Goal: Check status: Check status

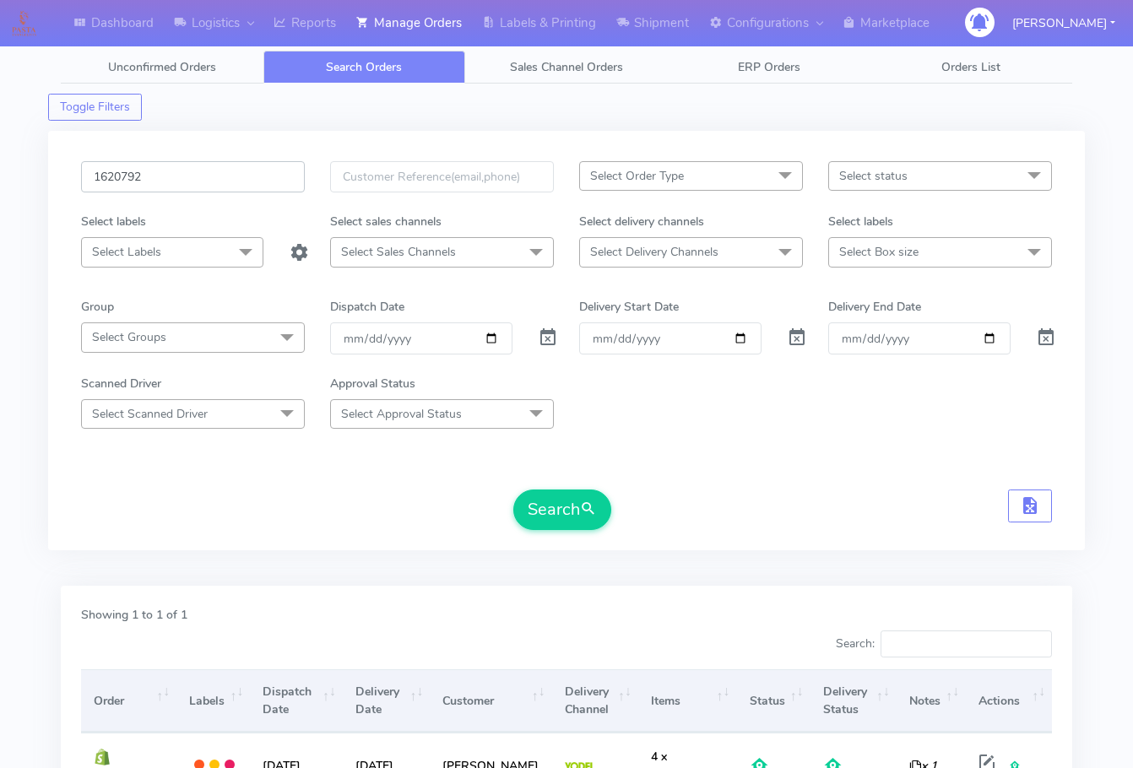
click at [230, 168] on input "1620792" at bounding box center [193, 176] width 224 height 31
paste input "1587"
type input "1621587"
click at [561, 516] on button "Search" at bounding box center [562, 510] width 98 height 41
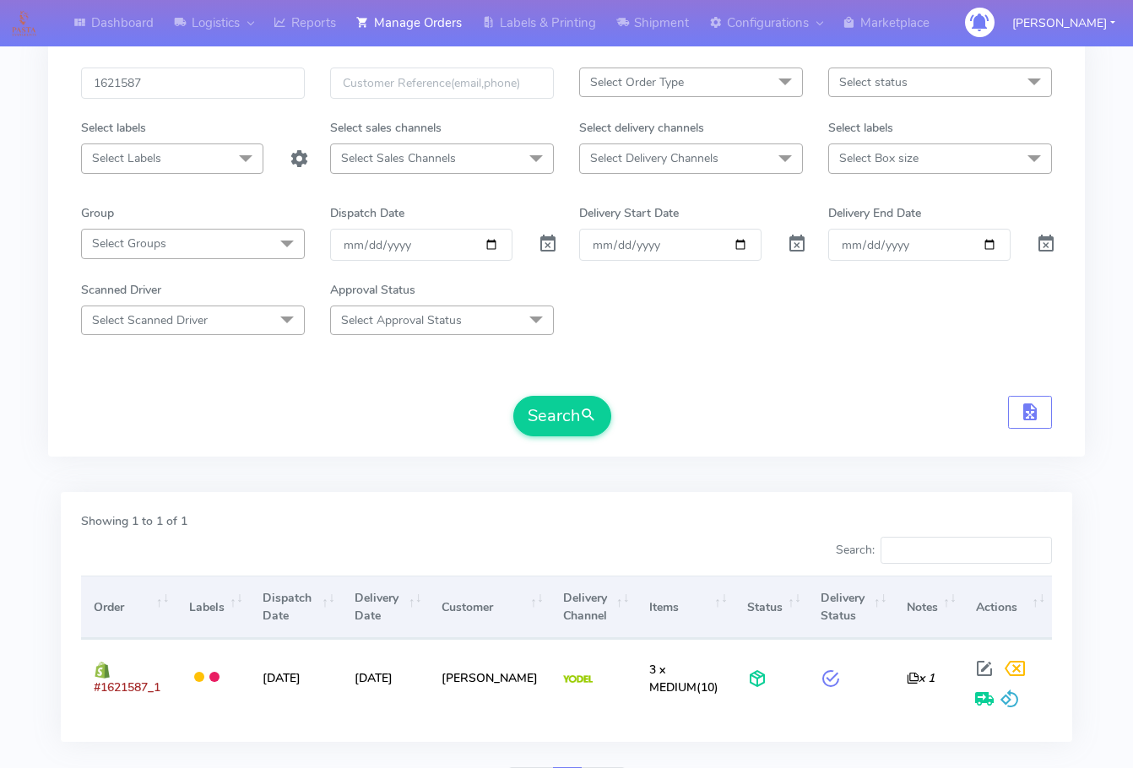
scroll to position [187, 0]
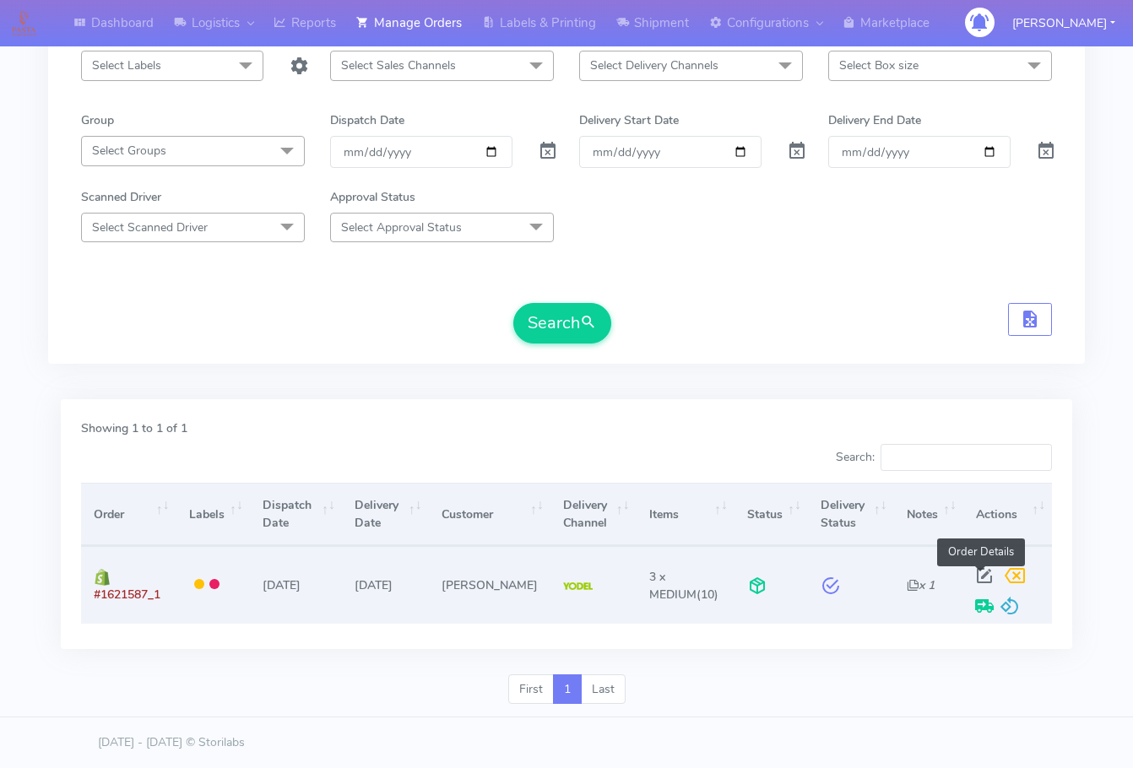
click at [976, 577] on span at bounding box center [984, 579] width 30 height 16
select select "5"
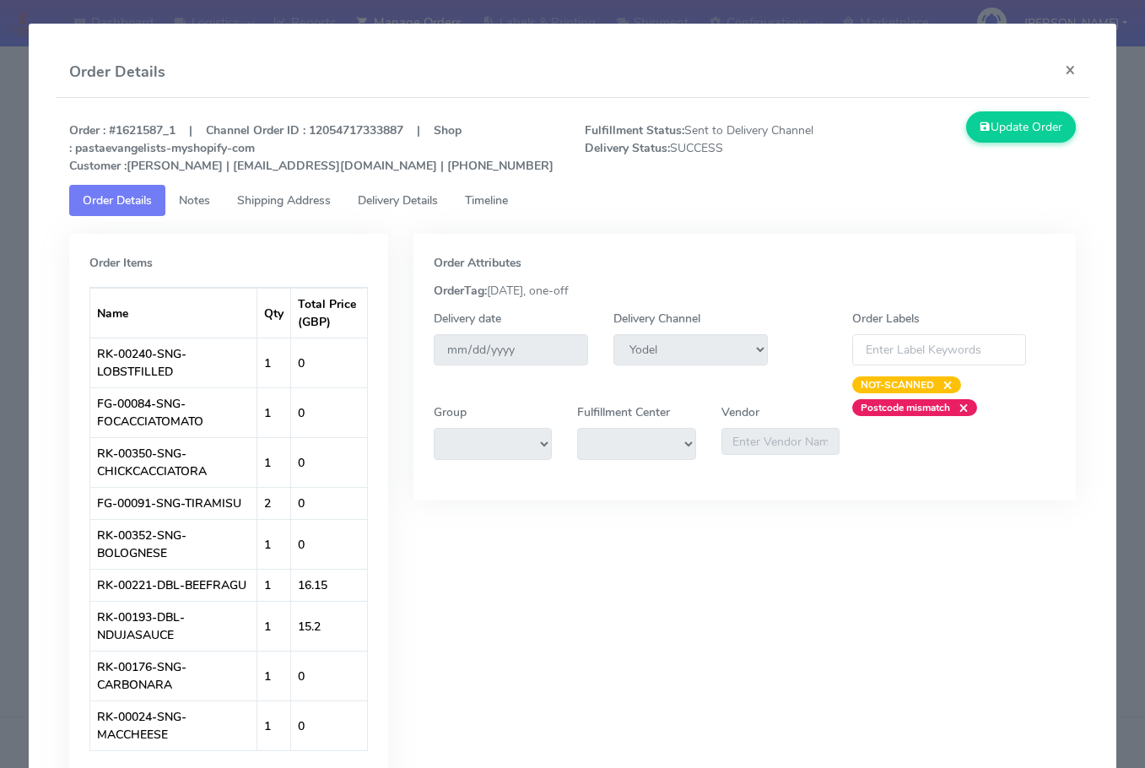
click at [309, 197] on span "Shipping Address" at bounding box center [284, 200] width 94 height 16
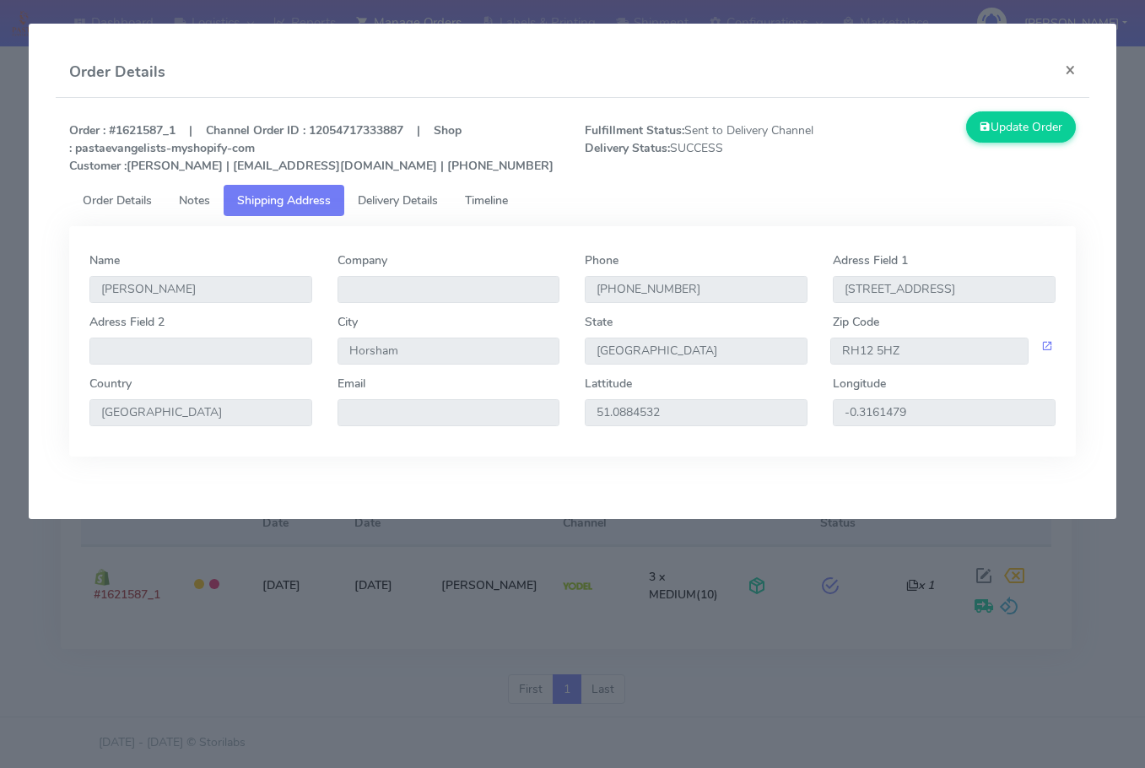
click at [427, 203] on span "Delivery Details" at bounding box center [398, 200] width 80 height 16
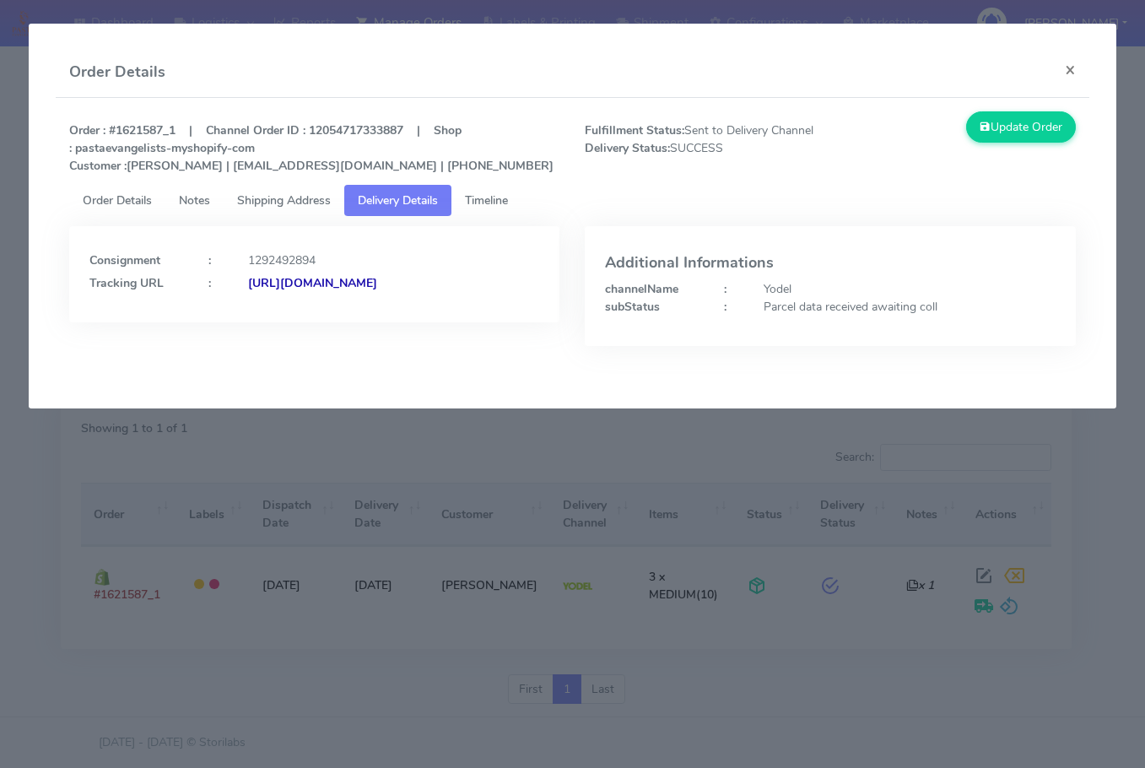
click at [241, 196] on span "Shipping Address" at bounding box center [284, 200] width 94 height 16
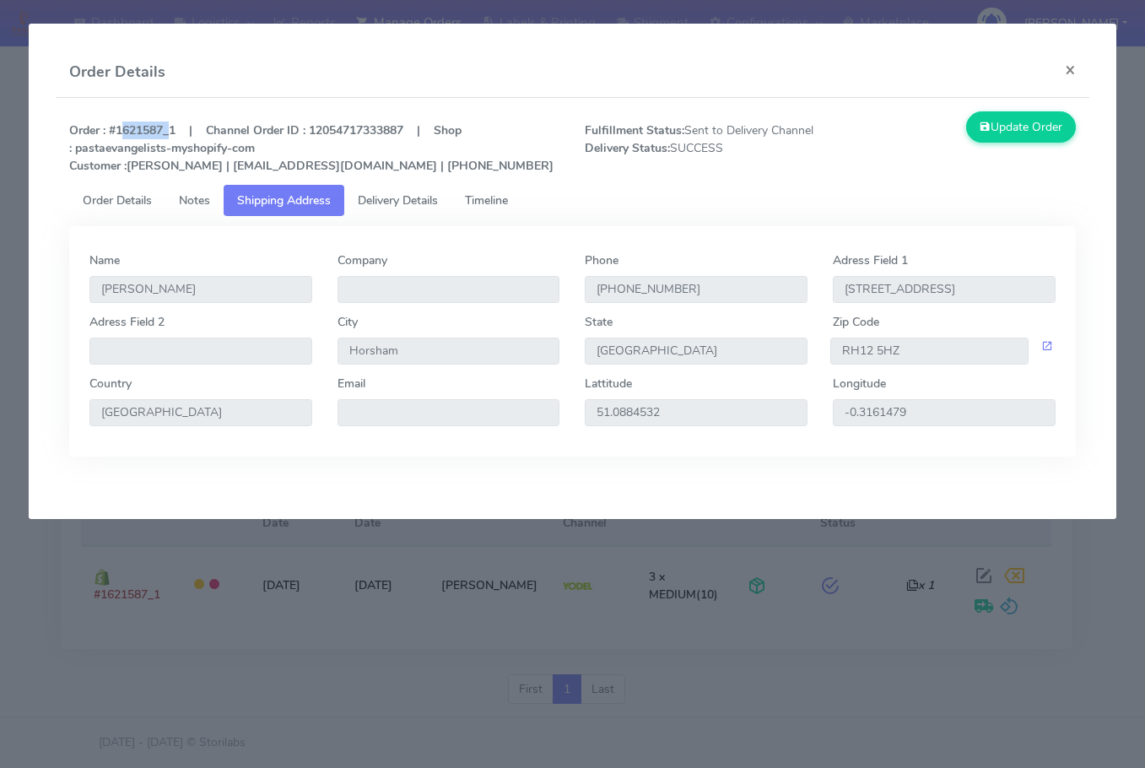
drag, startPoint x: 167, startPoint y: 133, endPoint x: 117, endPoint y: 130, distance: 49.9
click at [117, 130] on strong "Order : #1621587_1 | Channel Order ID : 12054717333887 | Shop : pastaevangelist…" at bounding box center [311, 147] width 484 height 51
copy strong "1621587"
click at [1072, 67] on button "×" at bounding box center [1071, 69] width 38 height 45
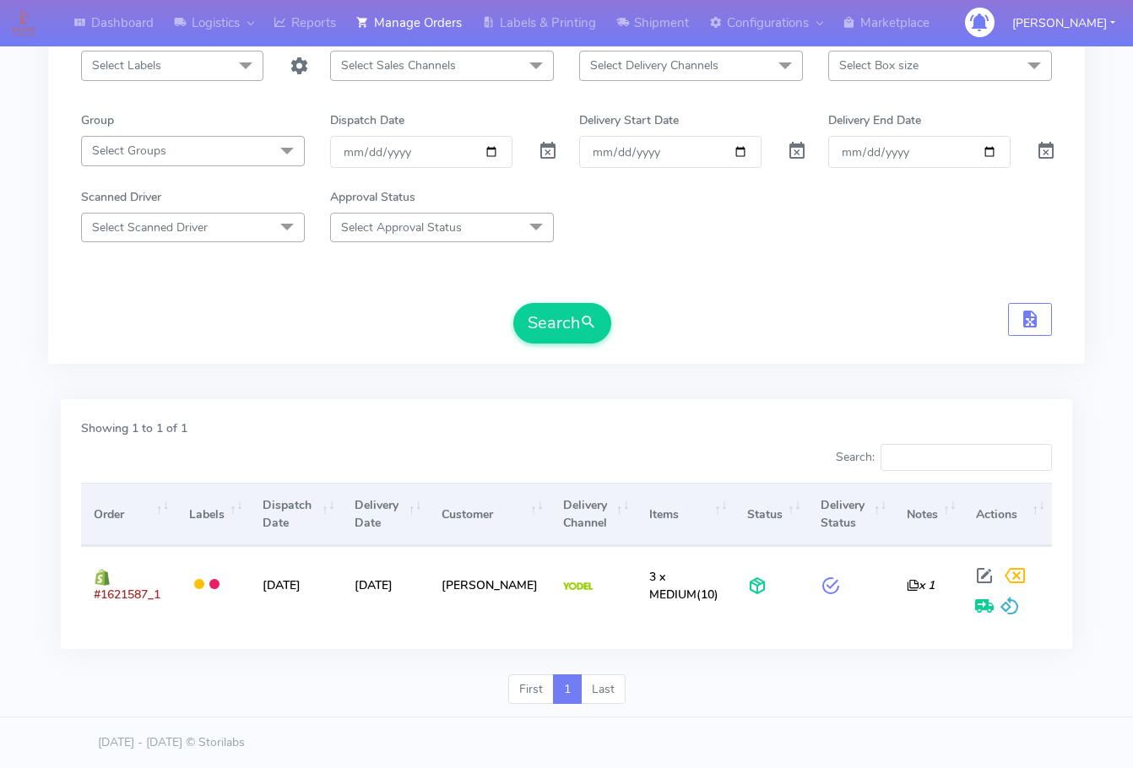
scroll to position [0, 0]
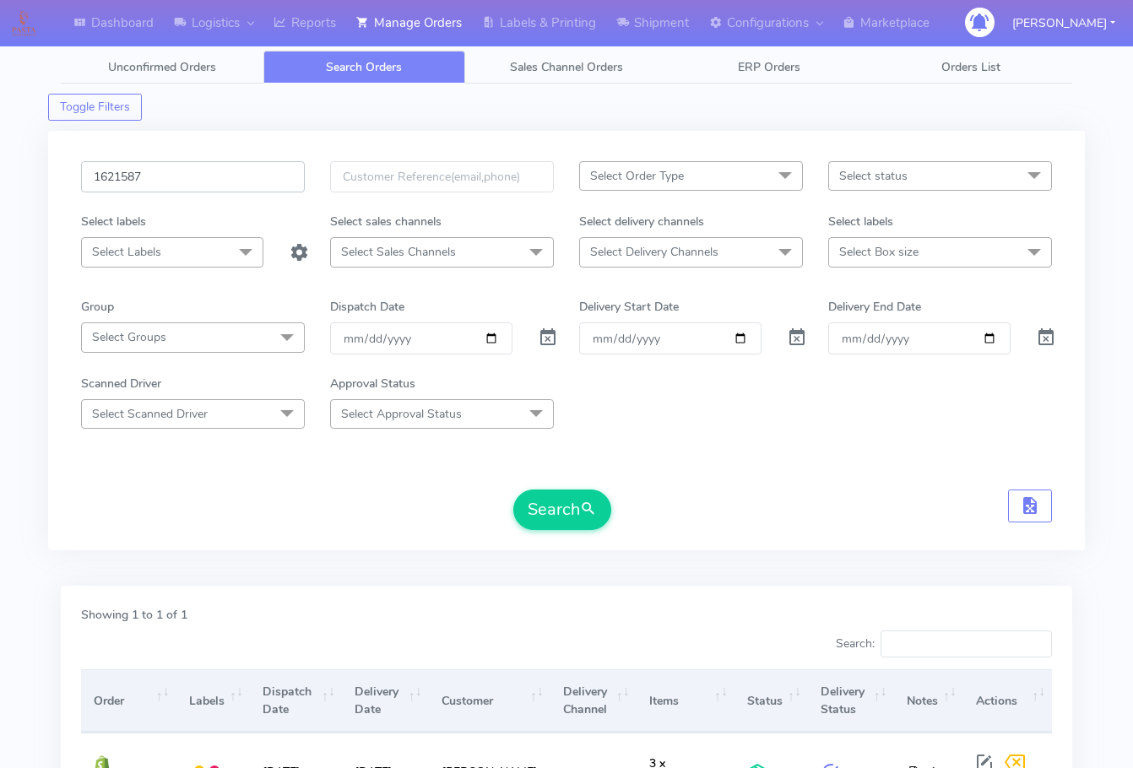
click at [173, 178] on input "1621587" at bounding box center [193, 176] width 224 height 31
paste input "2182"
type input "1622182"
click at [558, 522] on button "Search" at bounding box center [562, 510] width 98 height 41
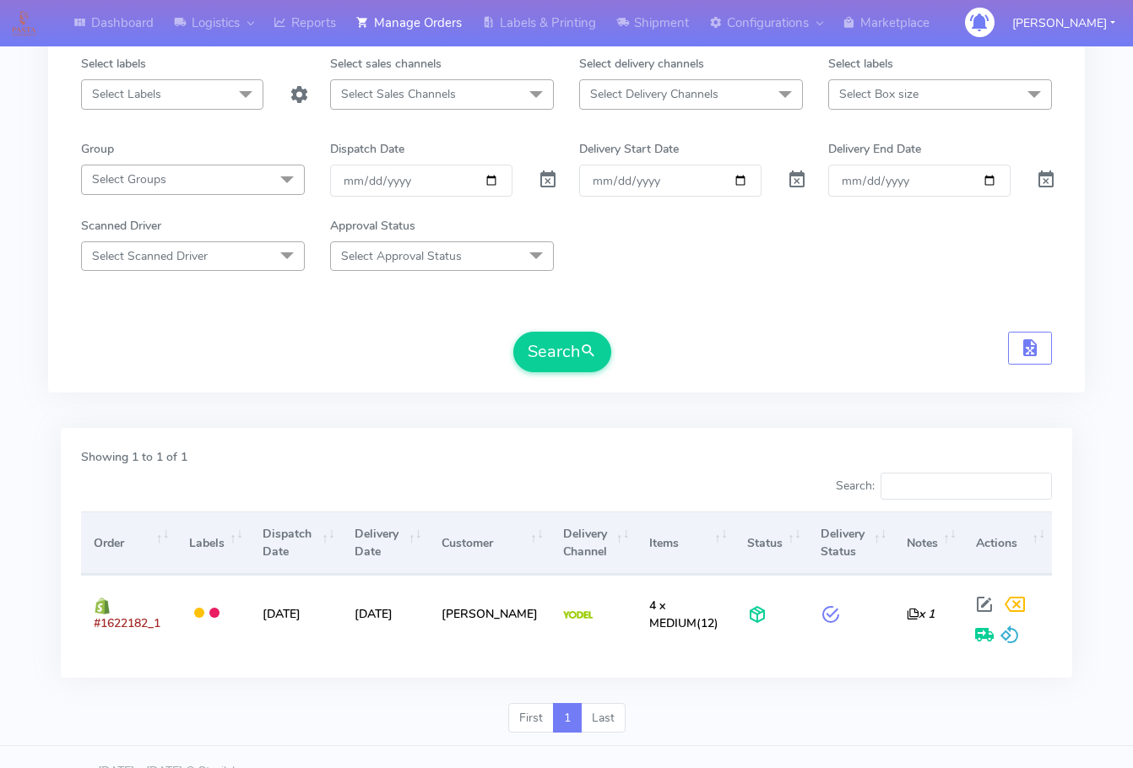
scroll to position [187, 0]
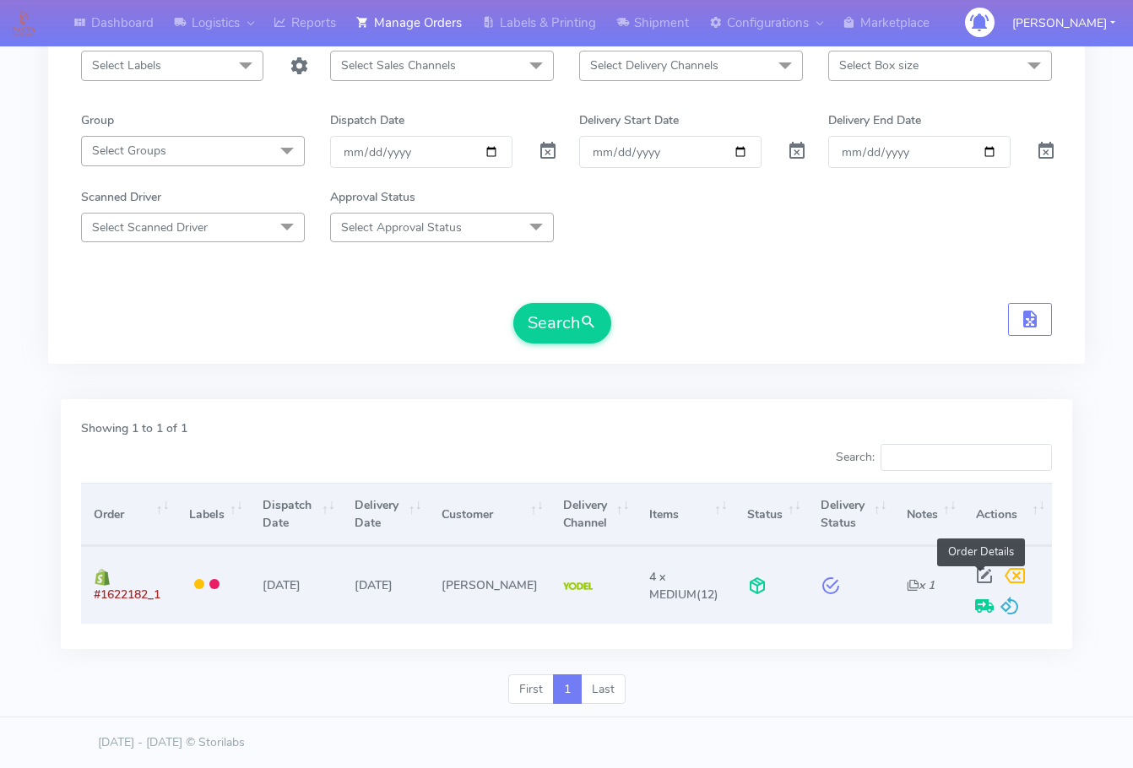
click at [978, 581] on span at bounding box center [984, 579] width 30 height 16
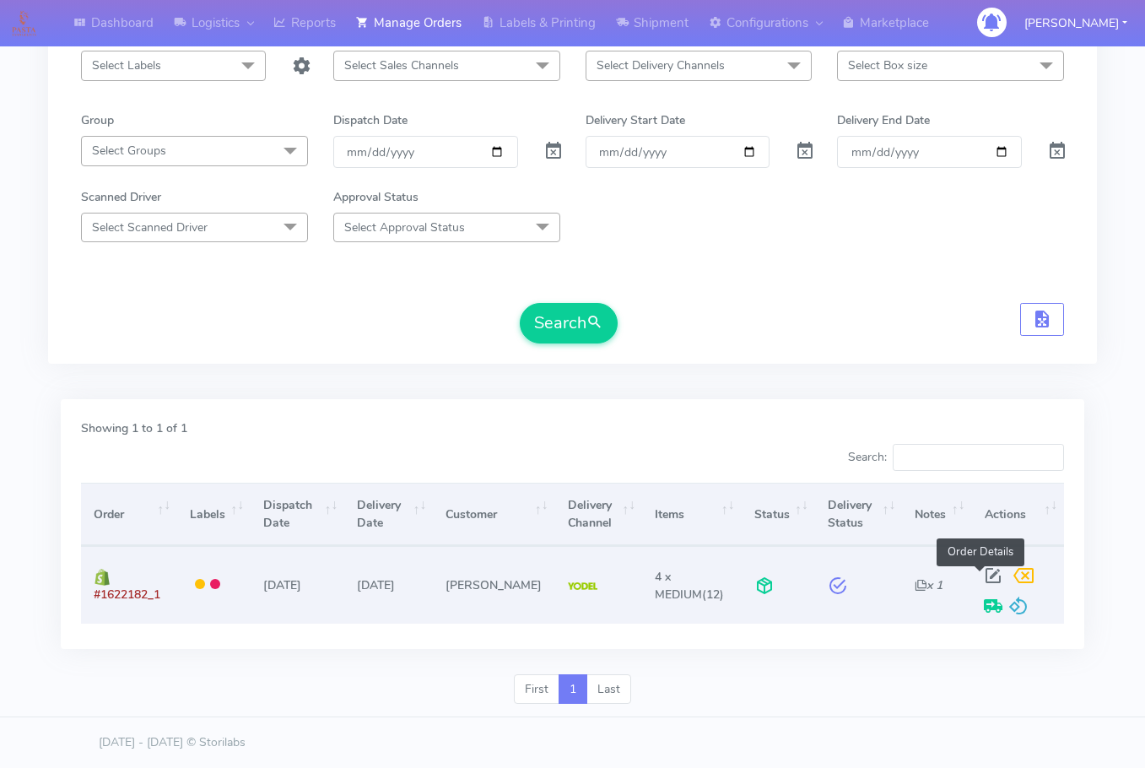
select select "5"
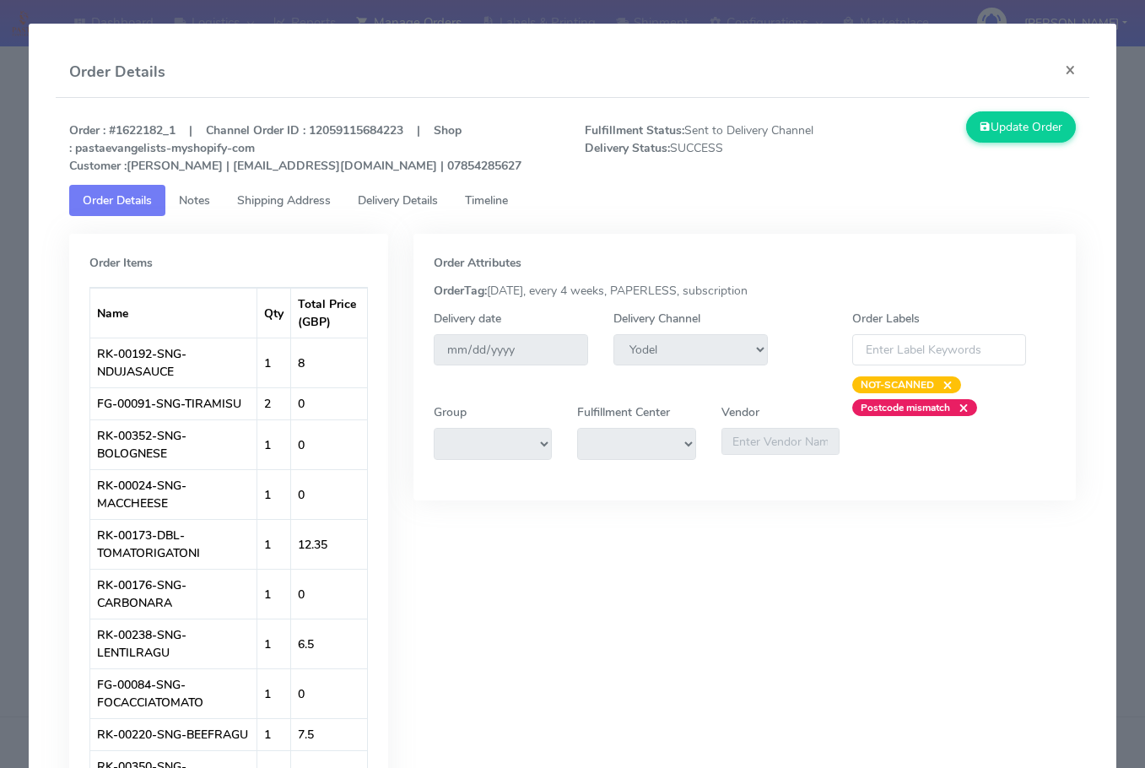
click at [184, 208] on link "Notes" at bounding box center [194, 200] width 58 height 31
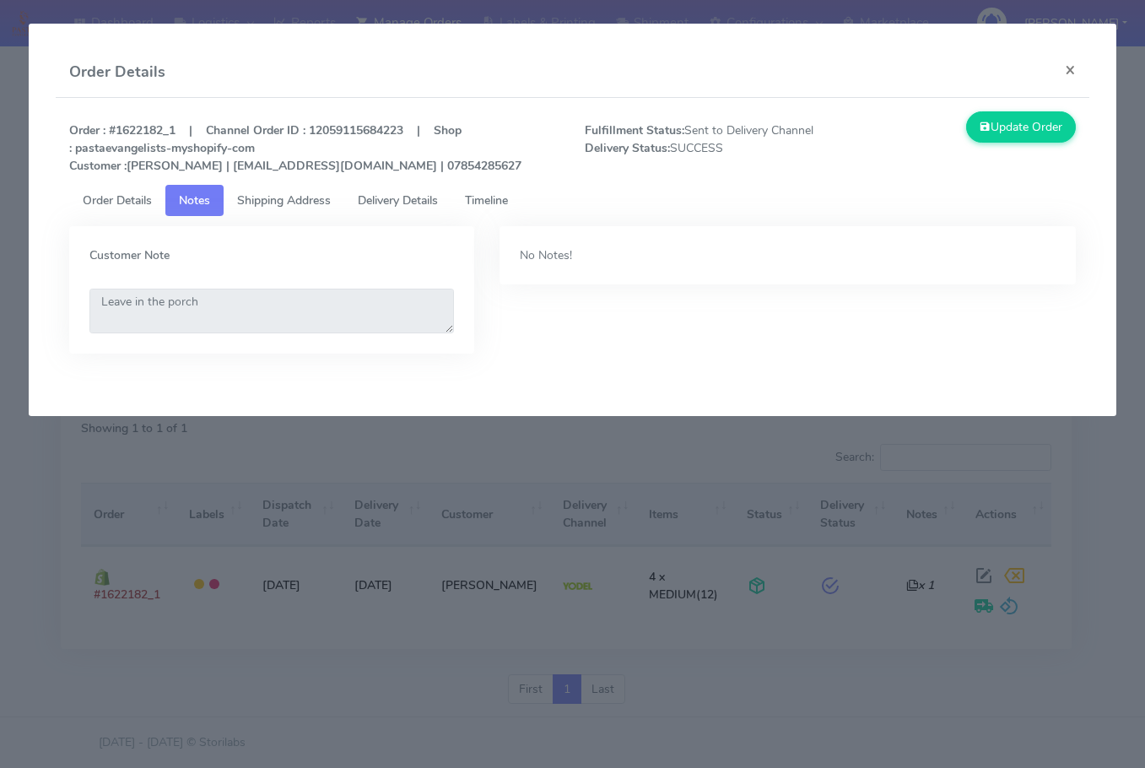
click at [276, 203] on span "Shipping Address" at bounding box center [284, 200] width 94 height 16
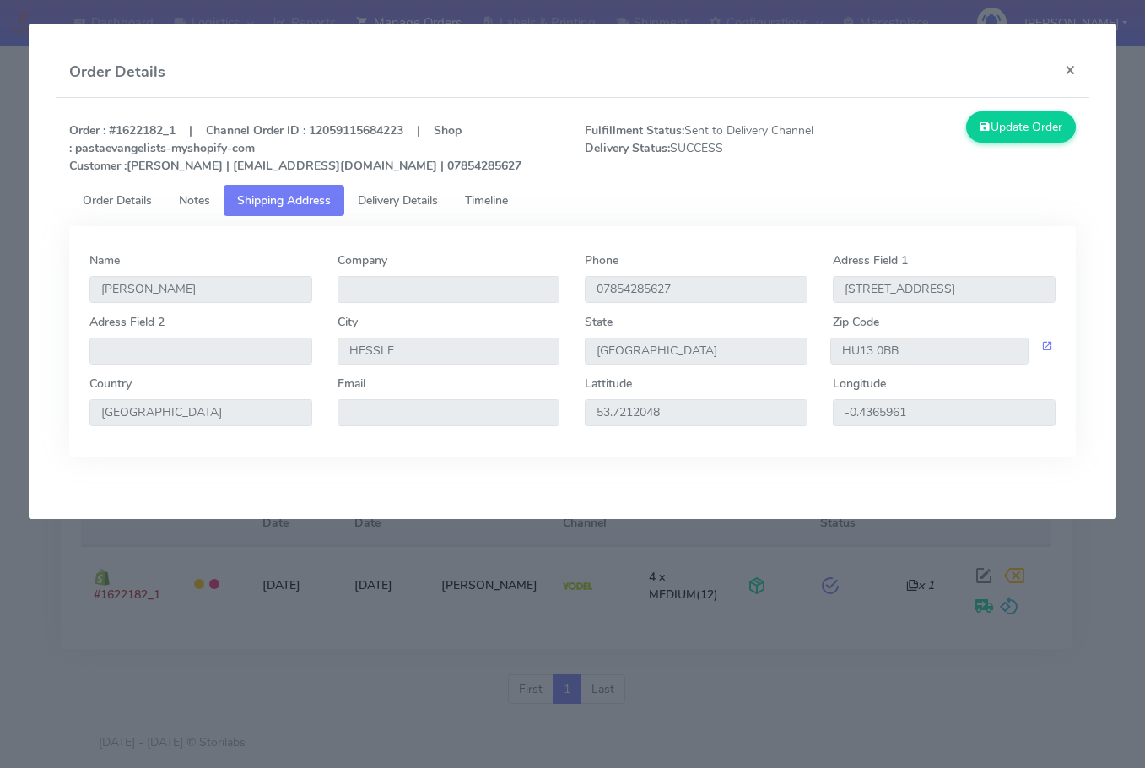
click at [438, 198] on span "Delivery Details" at bounding box center [398, 200] width 80 height 16
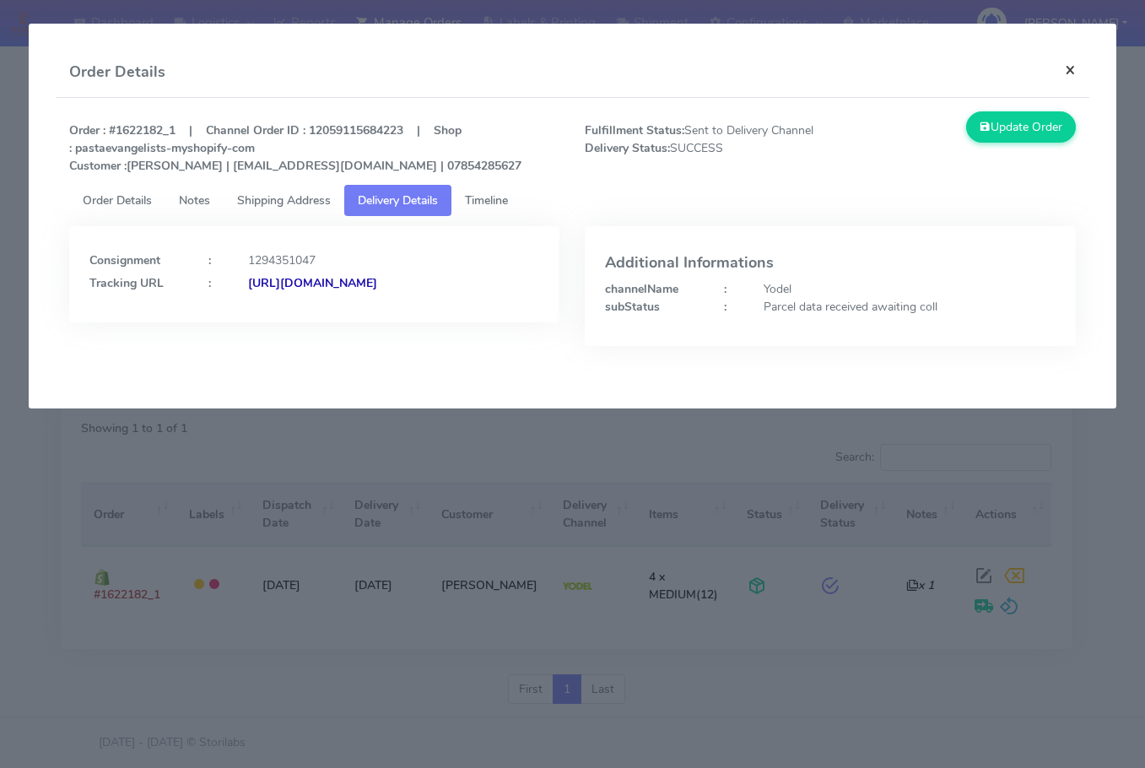
click at [1077, 66] on button "×" at bounding box center [1071, 69] width 38 height 45
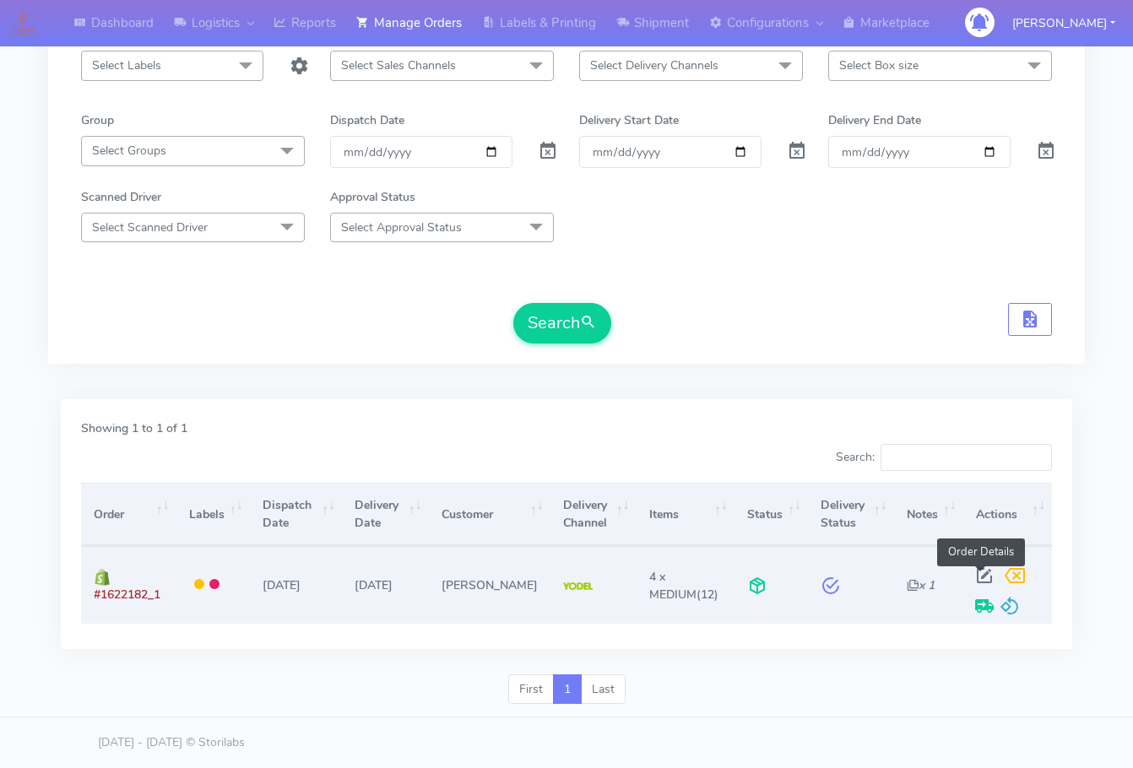
click at [982, 575] on span at bounding box center [984, 579] width 30 height 16
select select "5"
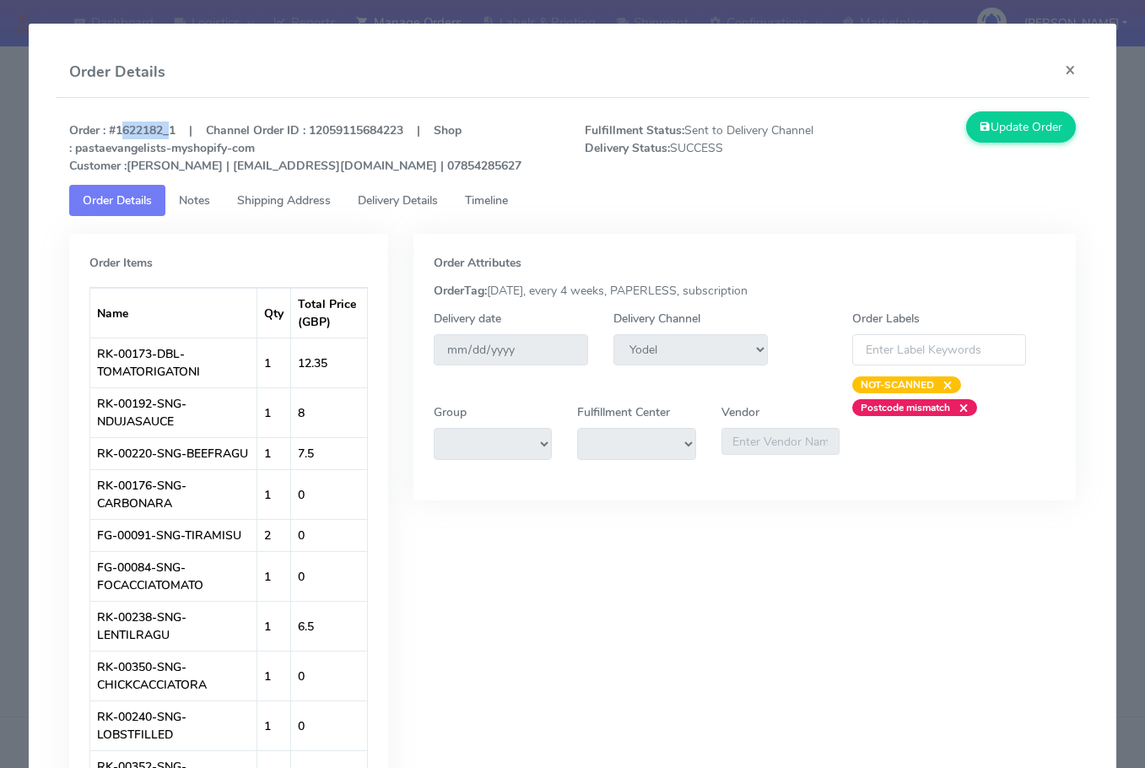
drag, startPoint x: 165, startPoint y: 130, endPoint x: 116, endPoint y: 129, distance: 49.8
click at [116, 129] on strong "Order : #1622182_1 | Channel Order ID : 12059115684223 | Shop : pastaevangelist…" at bounding box center [295, 147] width 452 height 51
copy strong "1622182"
